Goal: Navigation & Orientation: Find specific page/section

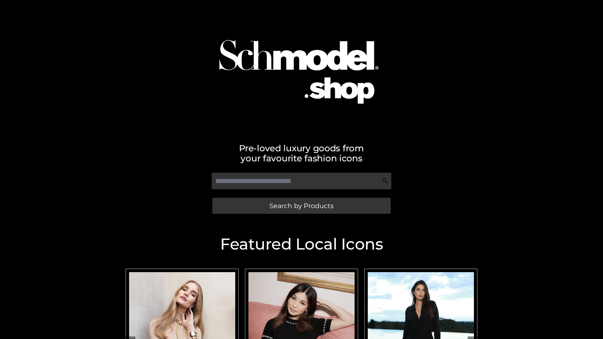
click at [301, 206] on span "Search by Products" at bounding box center [301, 206] width 64 height 7
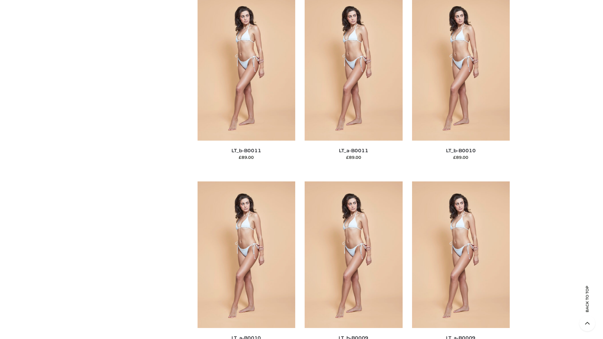
scroll to position [2820, 0]
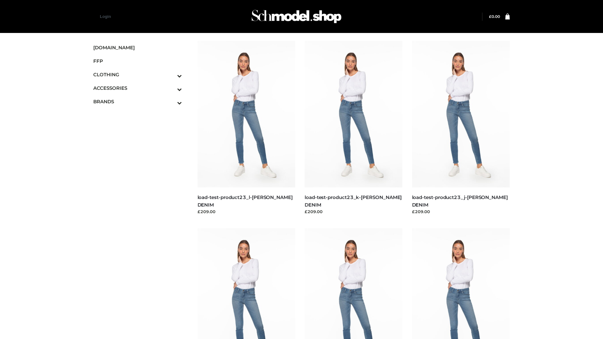
scroll to position [551, 0]
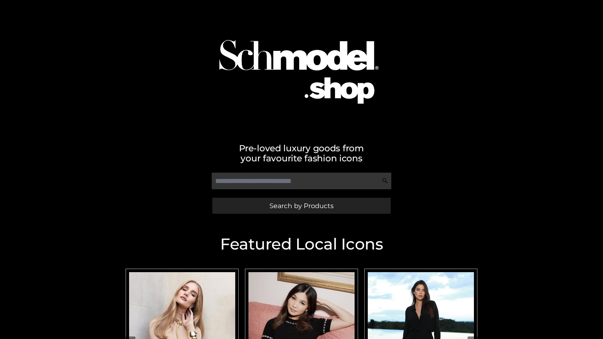
click at [301, 206] on span "Search by Products" at bounding box center [301, 206] width 64 height 7
